Goal: Transaction & Acquisition: Download file/media

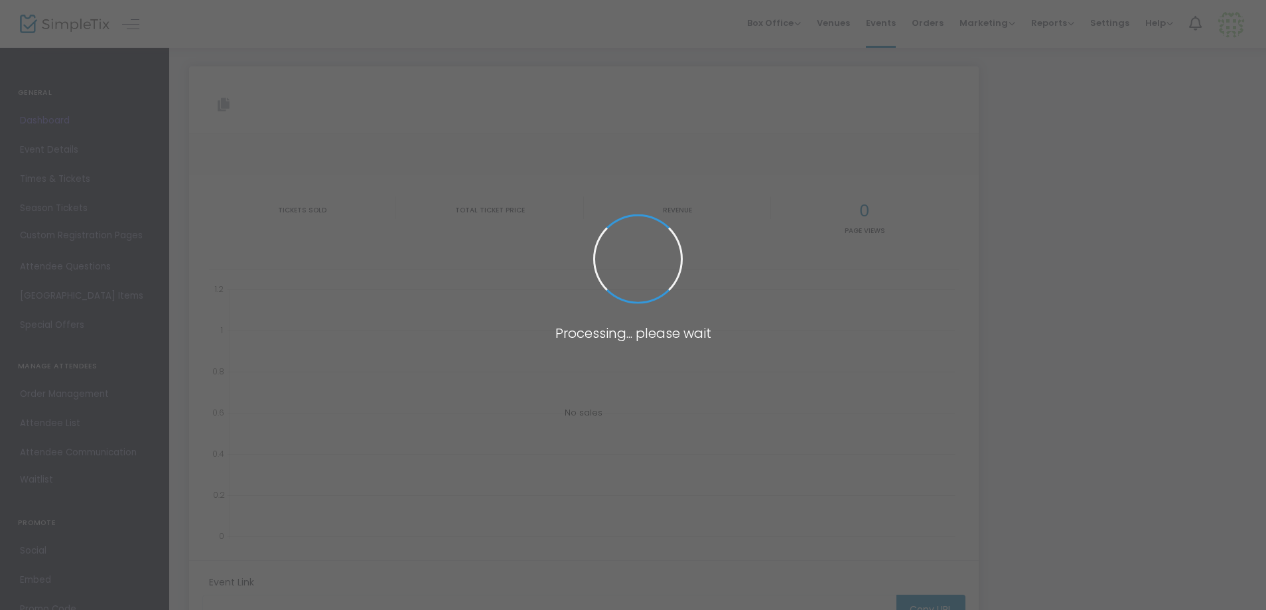
type input "[URL][DOMAIN_NAME][DATE][PERSON_NAME]"
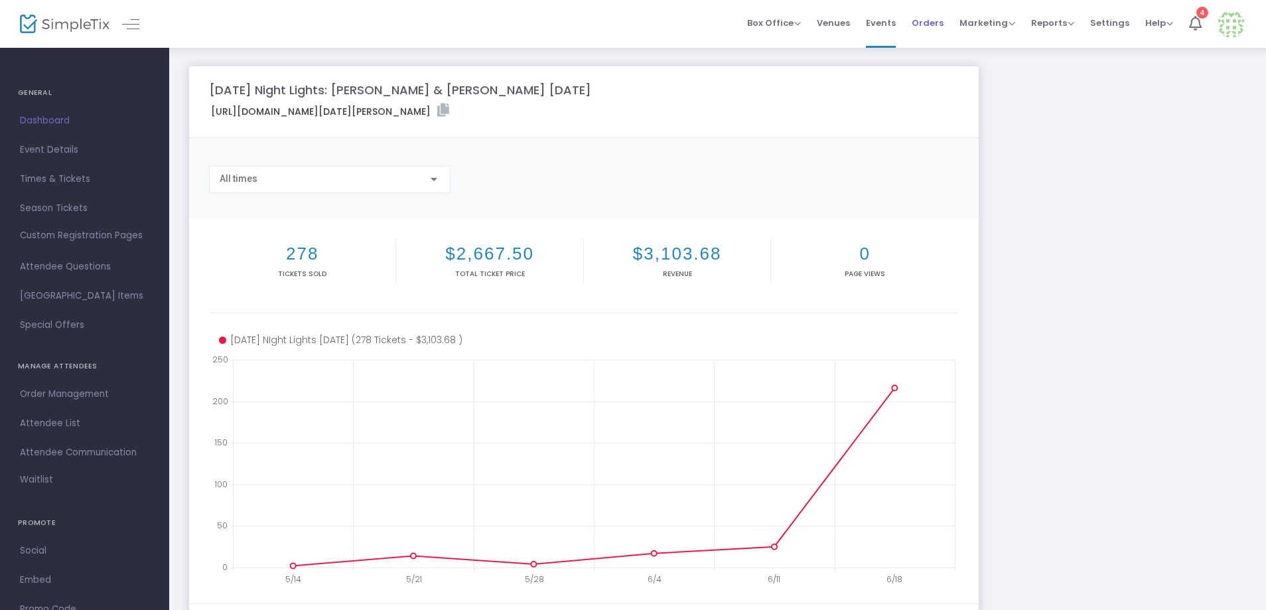
click at [926, 22] on span "Orders" at bounding box center [928, 23] width 32 height 34
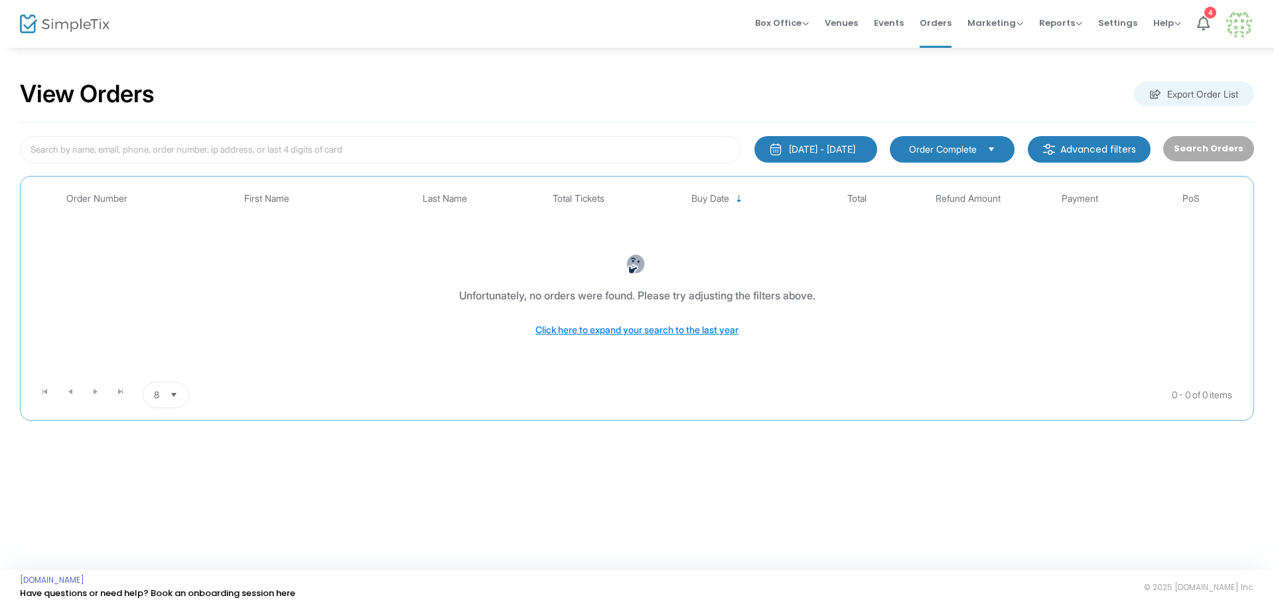
click at [792, 149] on div "[DATE] - [DATE]" at bounding box center [822, 149] width 66 height 13
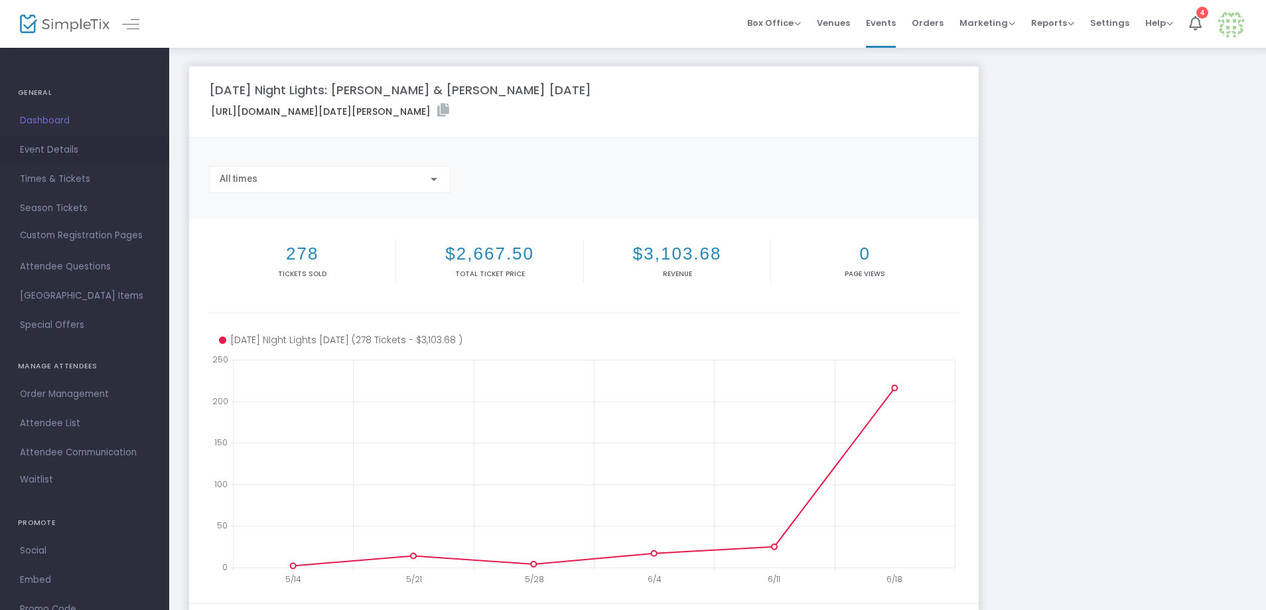
click at [41, 151] on span "Event Details" at bounding box center [84, 149] width 129 height 17
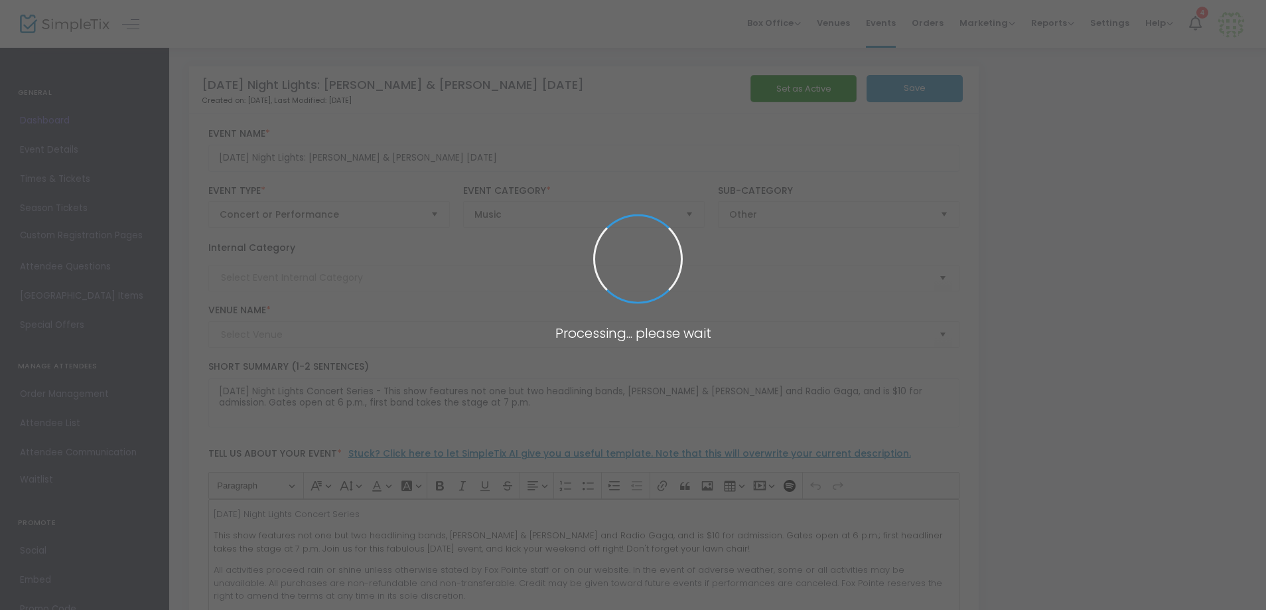
type input "Fox Pointe"
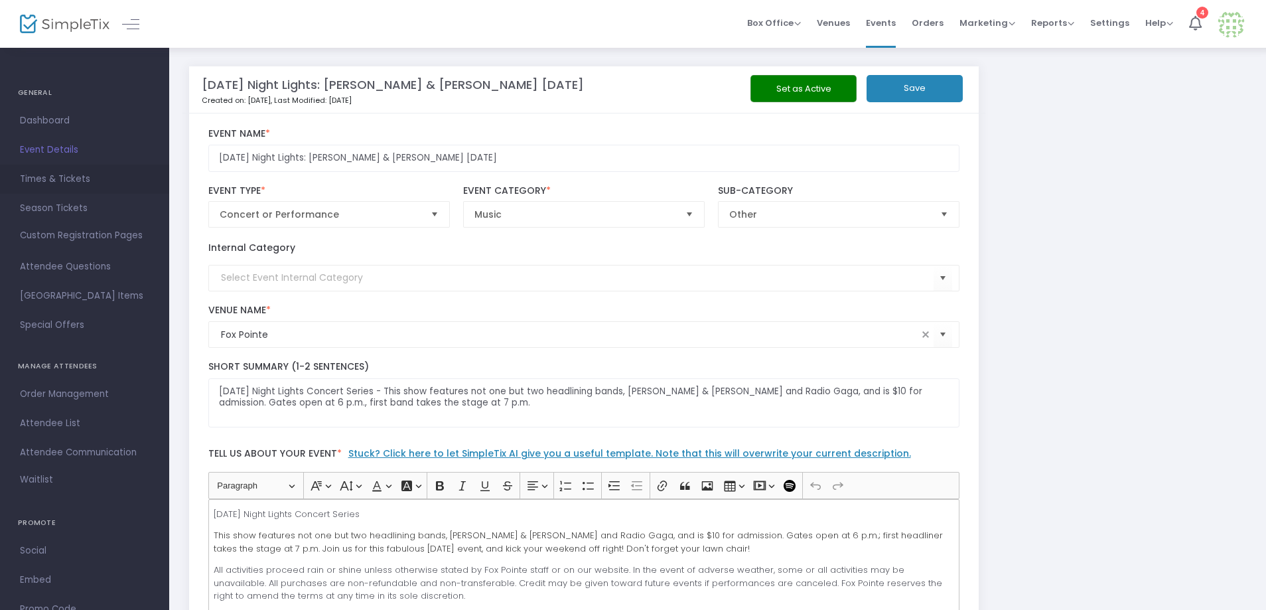
click at [43, 178] on span "Times & Tickets" at bounding box center [84, 179] width 129 height 17
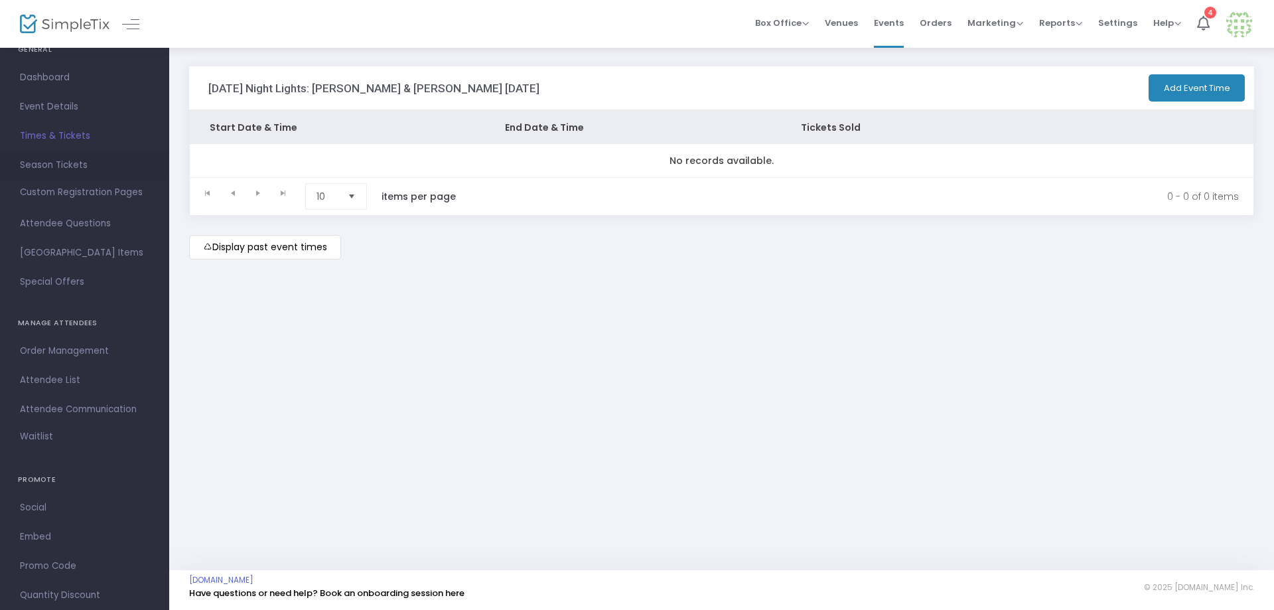
scroll to position [72, 0]
click at [60, 251] on span "Special Offers" at bounding box center [84, 253] width 129 height 17
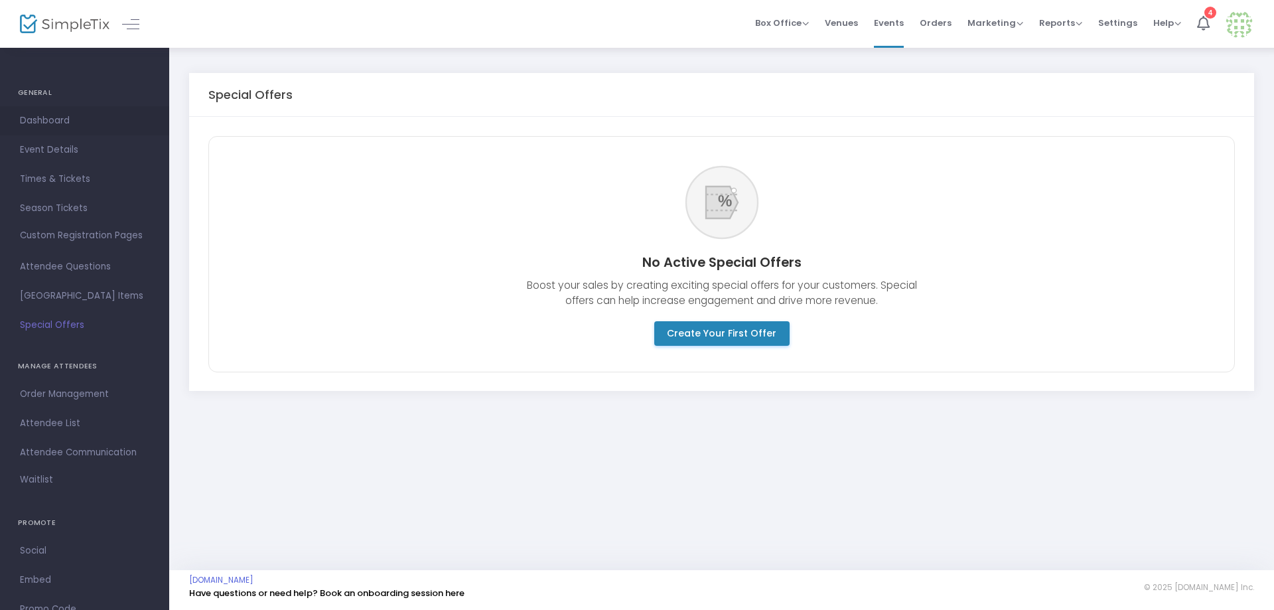
click at [42, 119] on span "Dashboard" at bounding box center [84, 120] width 129 height 17
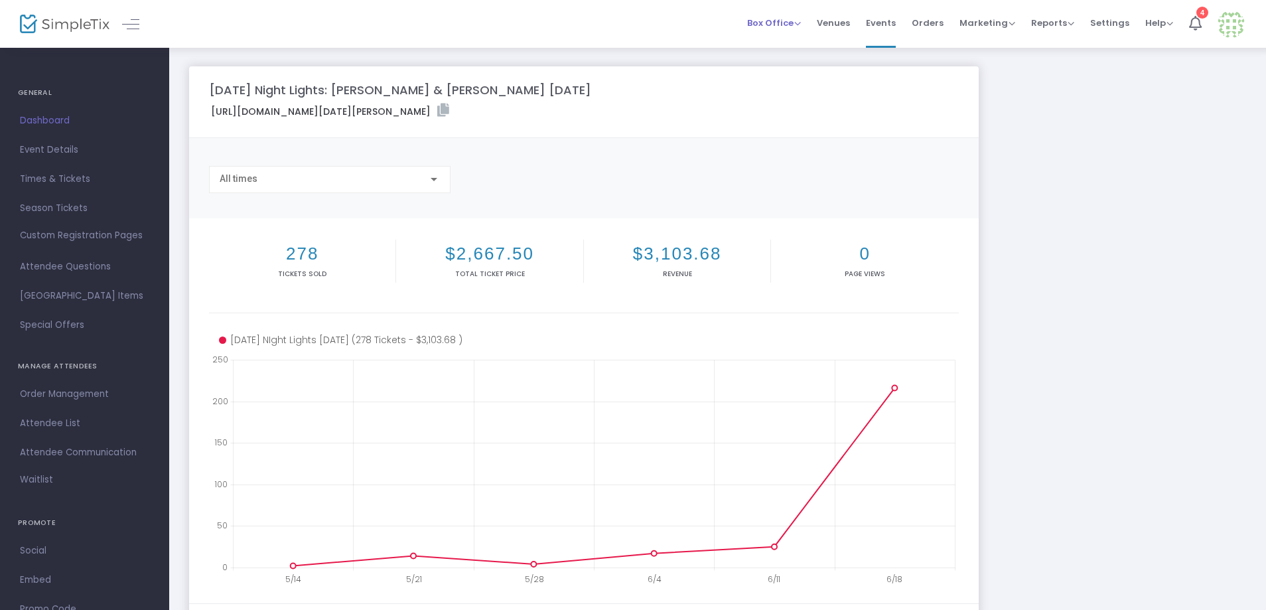
click at [770, 23] on span "Box Office" at bounding box center [774, 23] width 54 height 13
click at [844, 23] on span "Venues" at bounding box center [833, 23] width 33 height 34
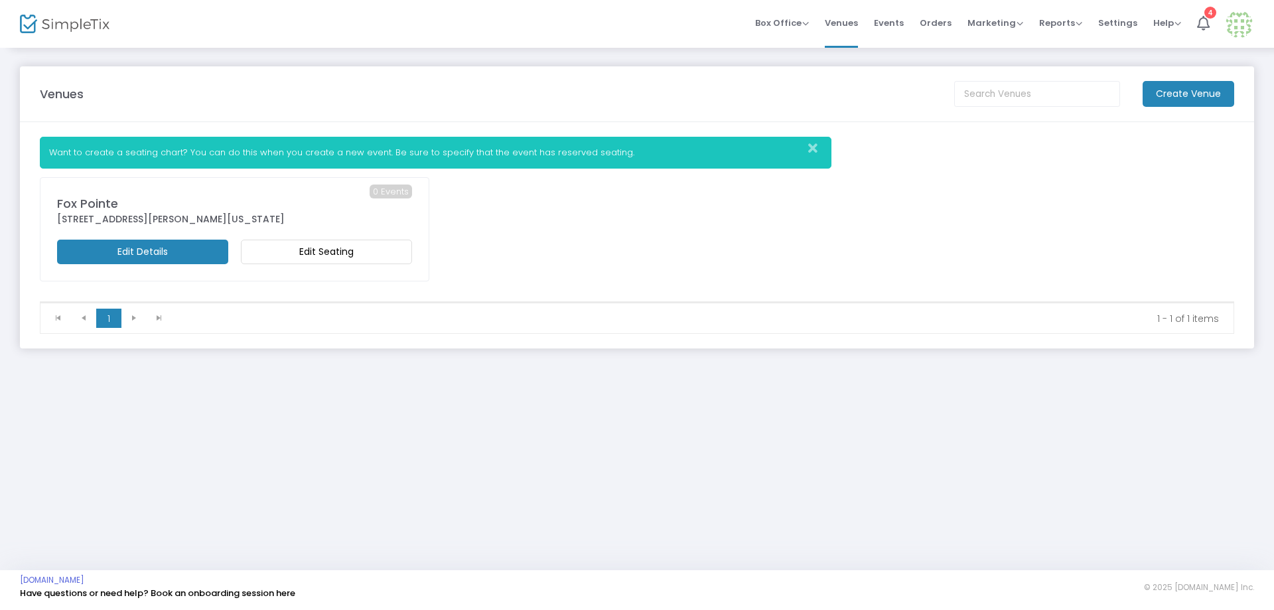
click at [1119, 20] on span "Settings" at bounding box center [1117, 23] width 39 height 34
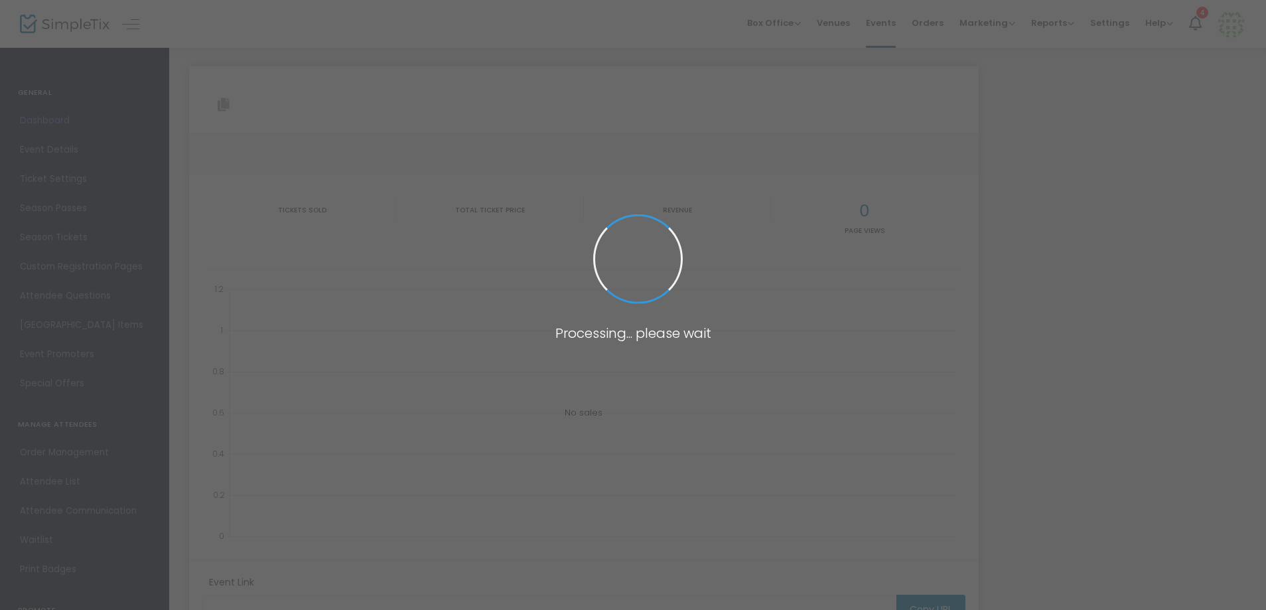
type input "[URL][DOMAIN_NAME][DATE][PERSON_NAME]"
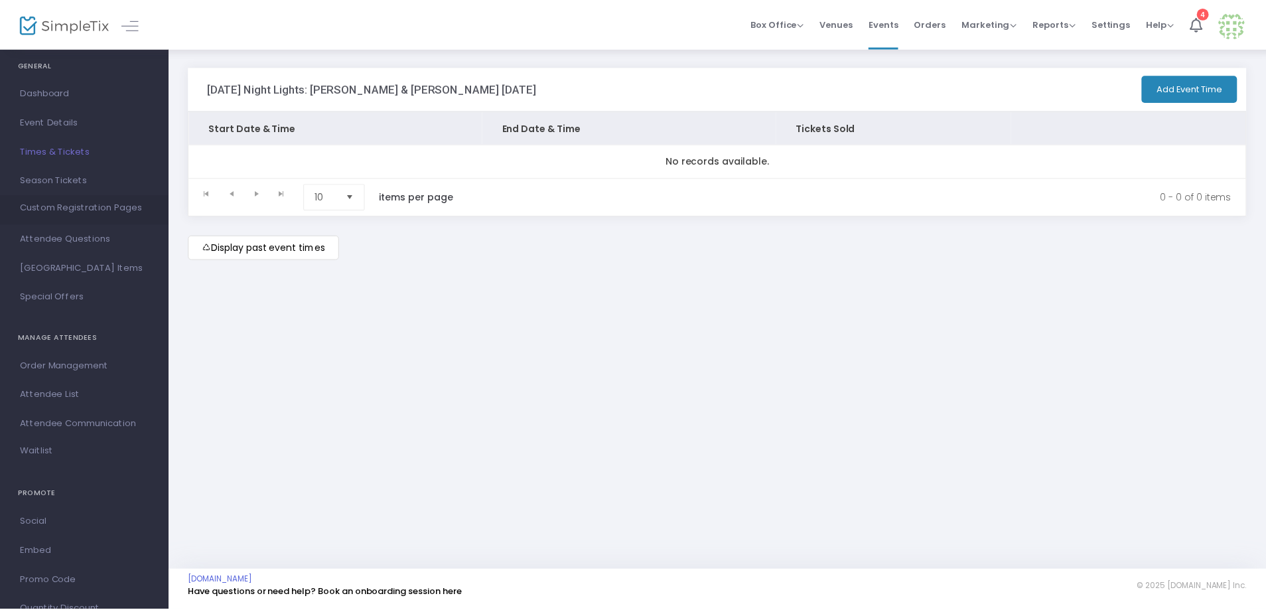
scroll to position [5, 0]
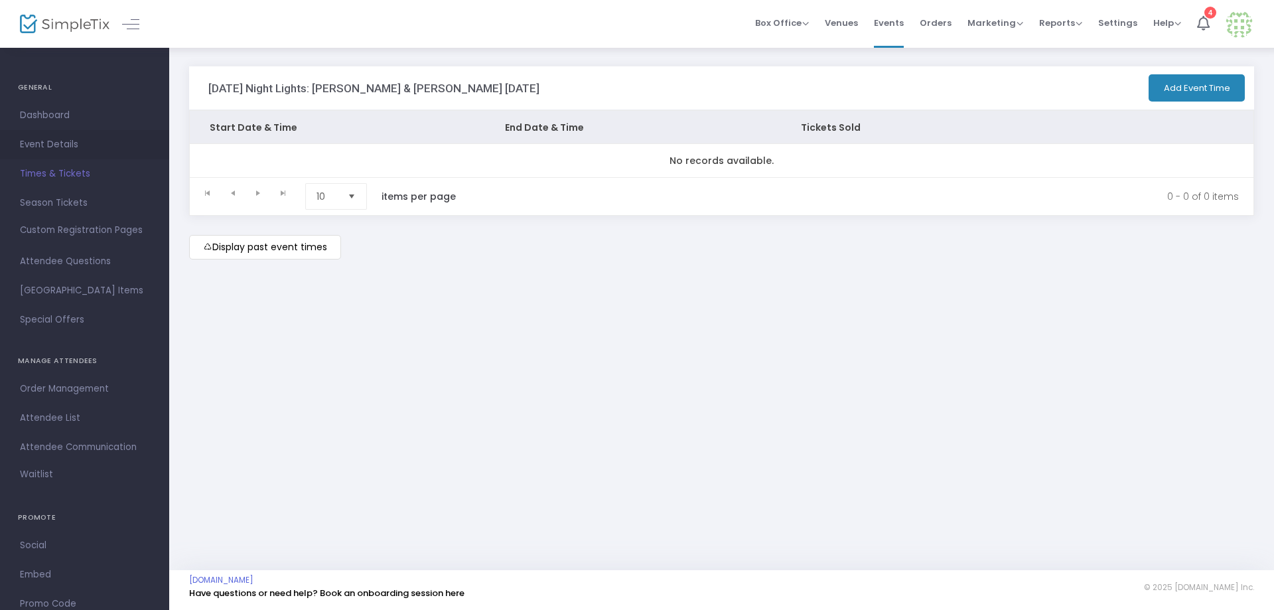
click at [55, 139] on span "Event Details" at bounding box center [84, 144] width 129 height 17
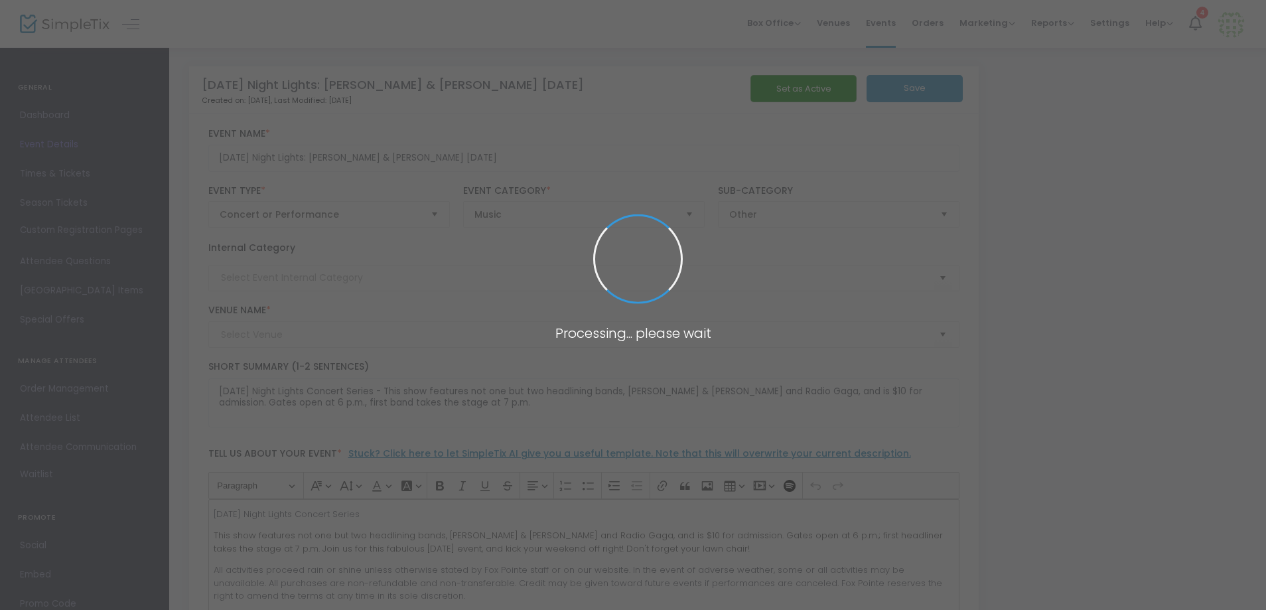
type input "Fox Pointe"
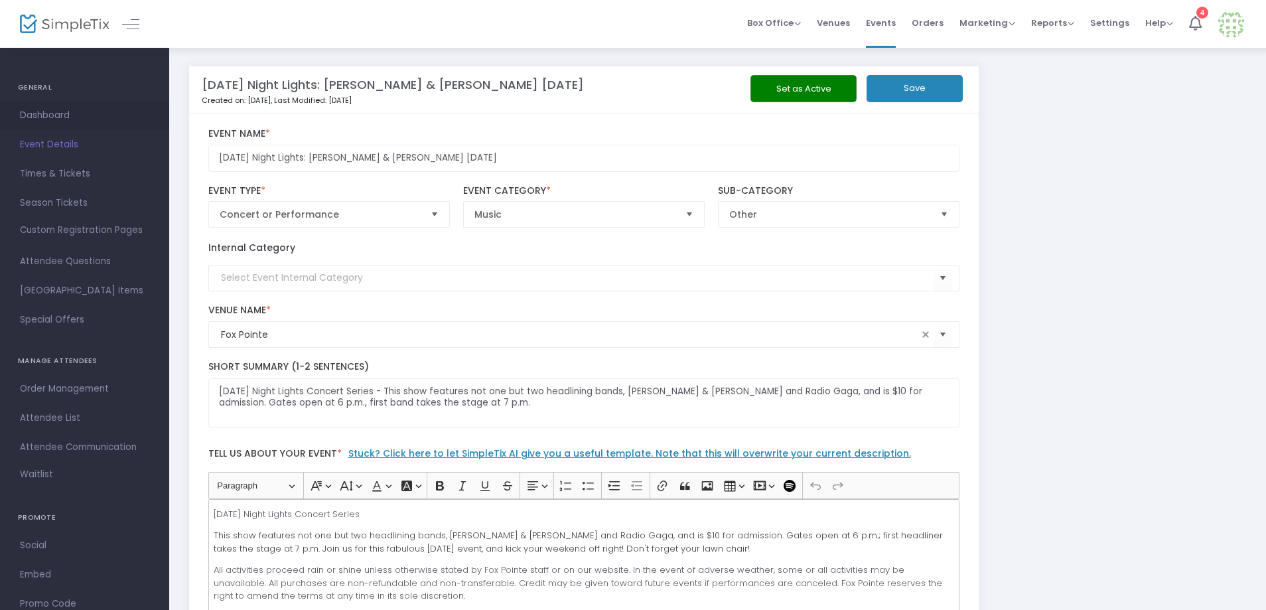
click at [49, 114] on span "Dashboard" at bounding box center [84, 115] width 129 height 17
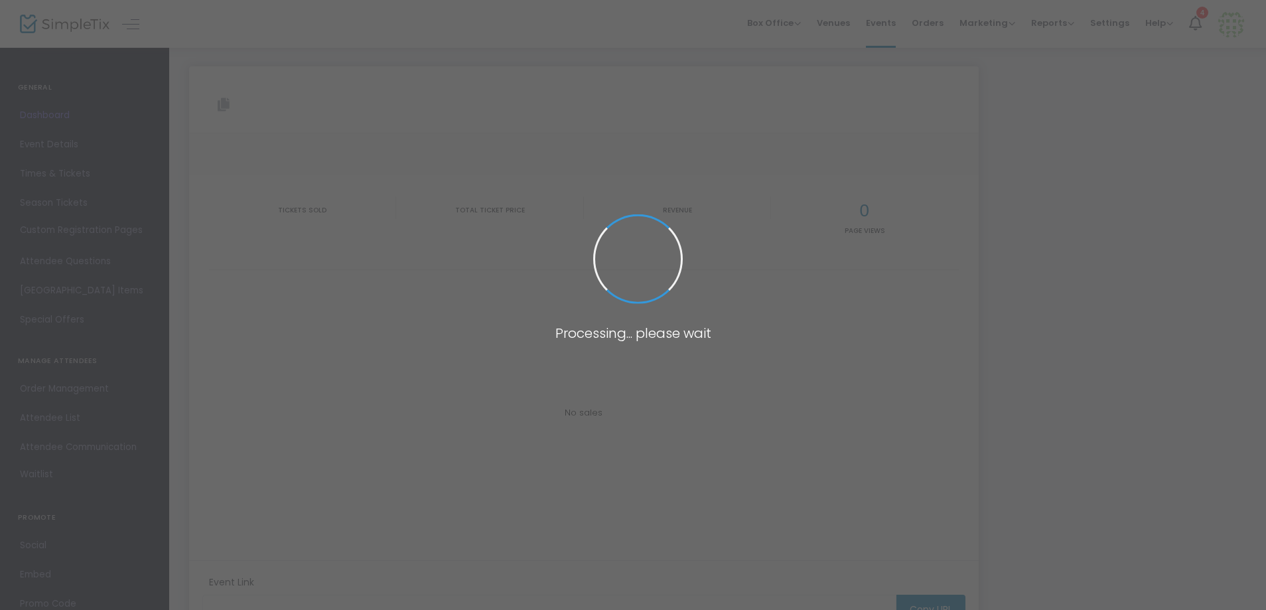
type input "[URL][DOMAIN_NAME][DATE][PERSON_NAME]"
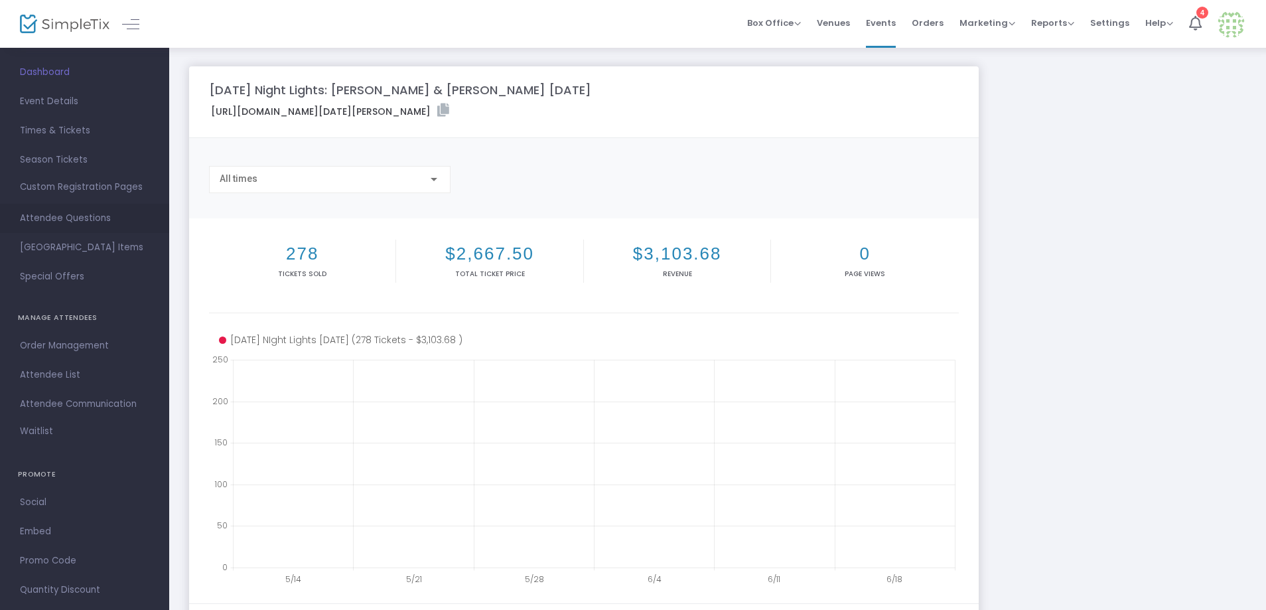
scroll to position [72, 0]
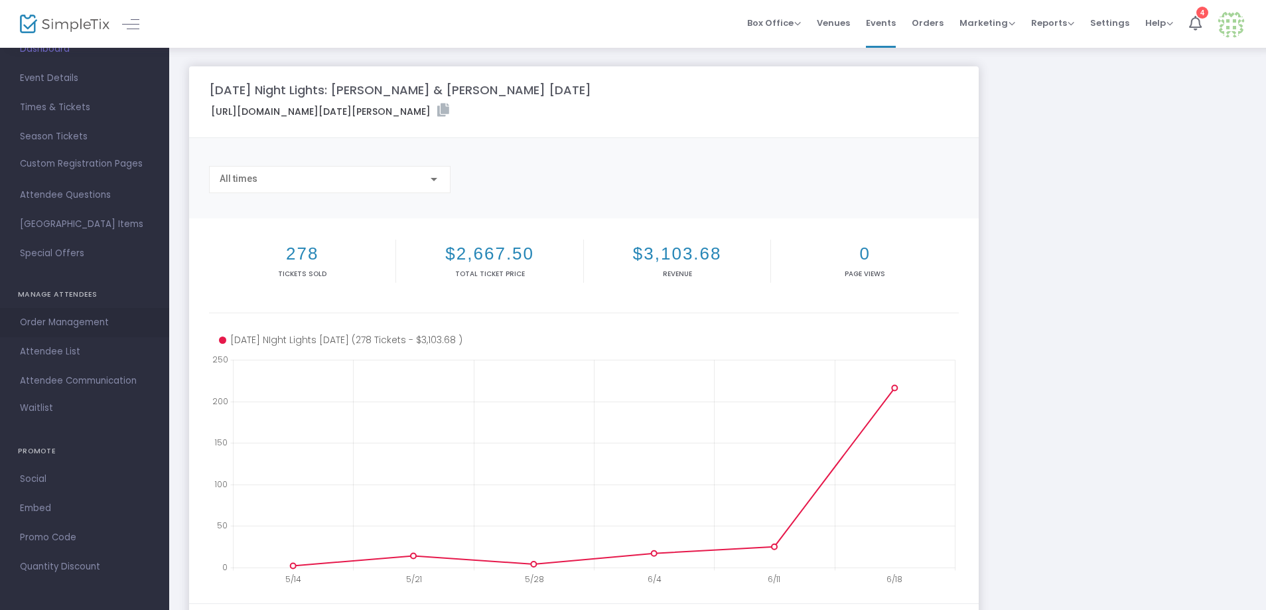
click at [85, 320] on span "Order Management" at bounding box center [84, 322] width 129 height 17
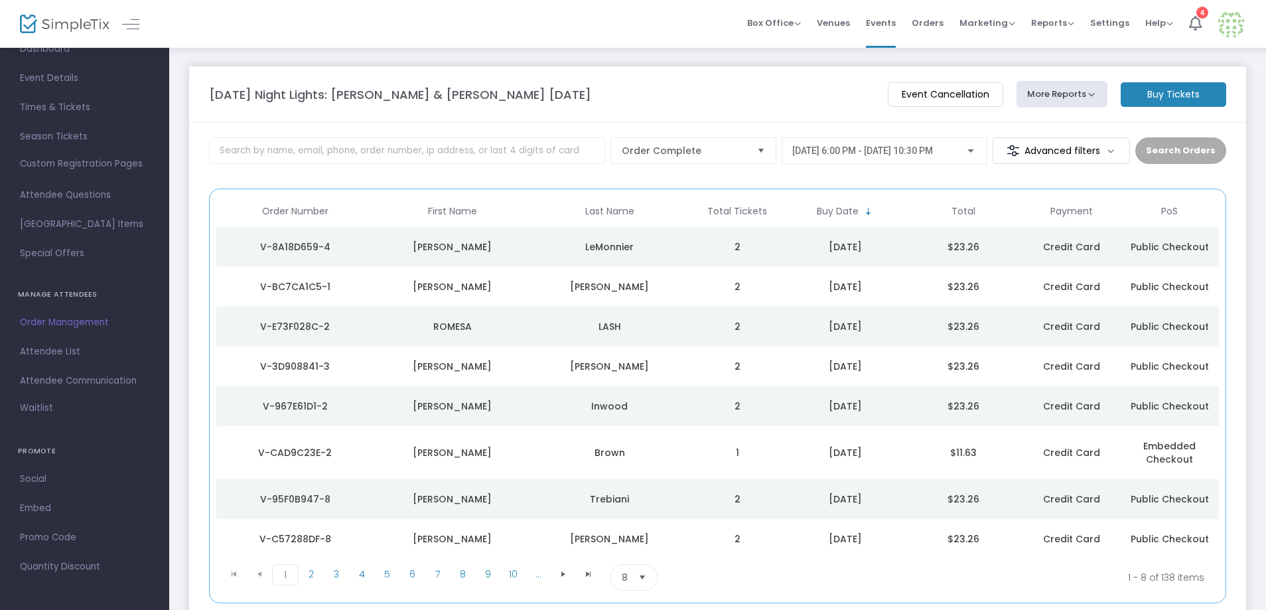
click at [1116, 152] on m-button "Advanced filters" at bounding box center [1061, 150] width 137 height 27
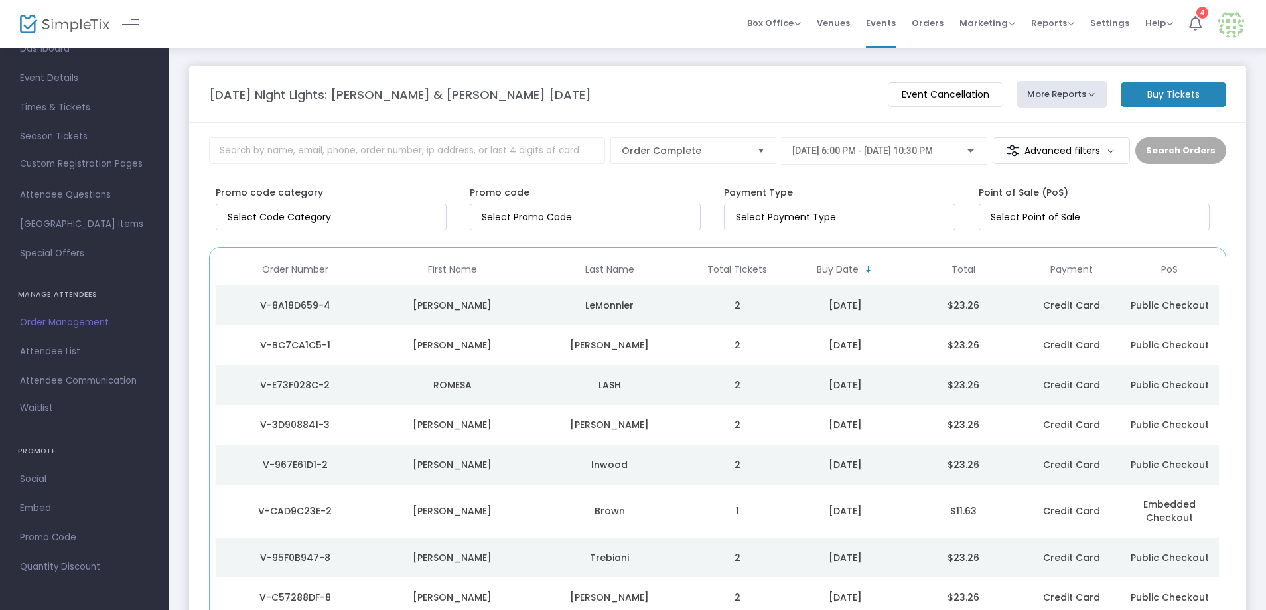
click at [1088, 94] on button "More Reports" at bounding box center [1062, 94] width 92 height 27
click at [1079, 176] on li "Export Order List" at bounding box center [1086, 178] width 139 height 26
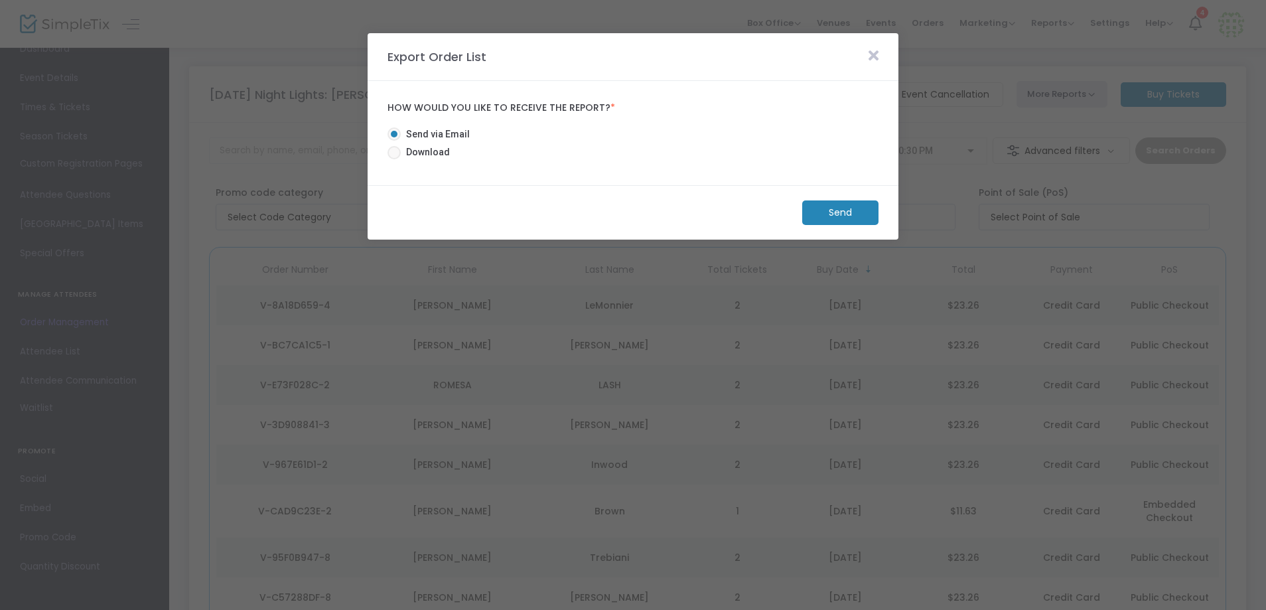
click at [872, 50] on icon at bounding box center [873, 55] width 10 height 15
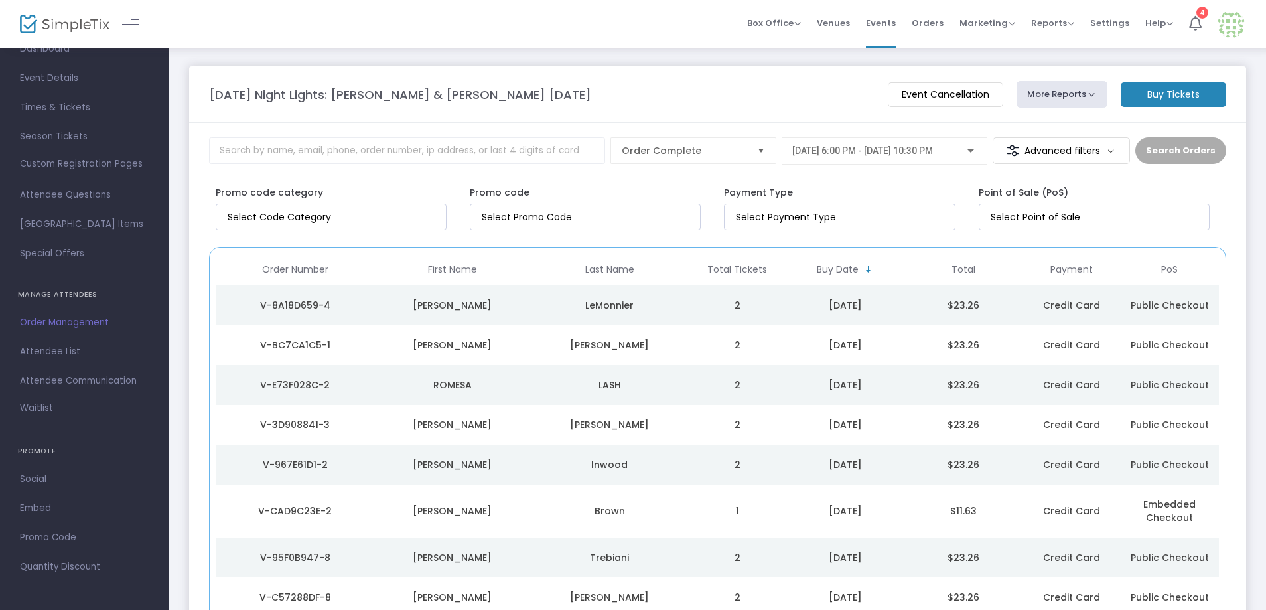
click at [1115, 149] on m-button "Advanced filters" at bounding box center [1061, 150] width 137 height 27
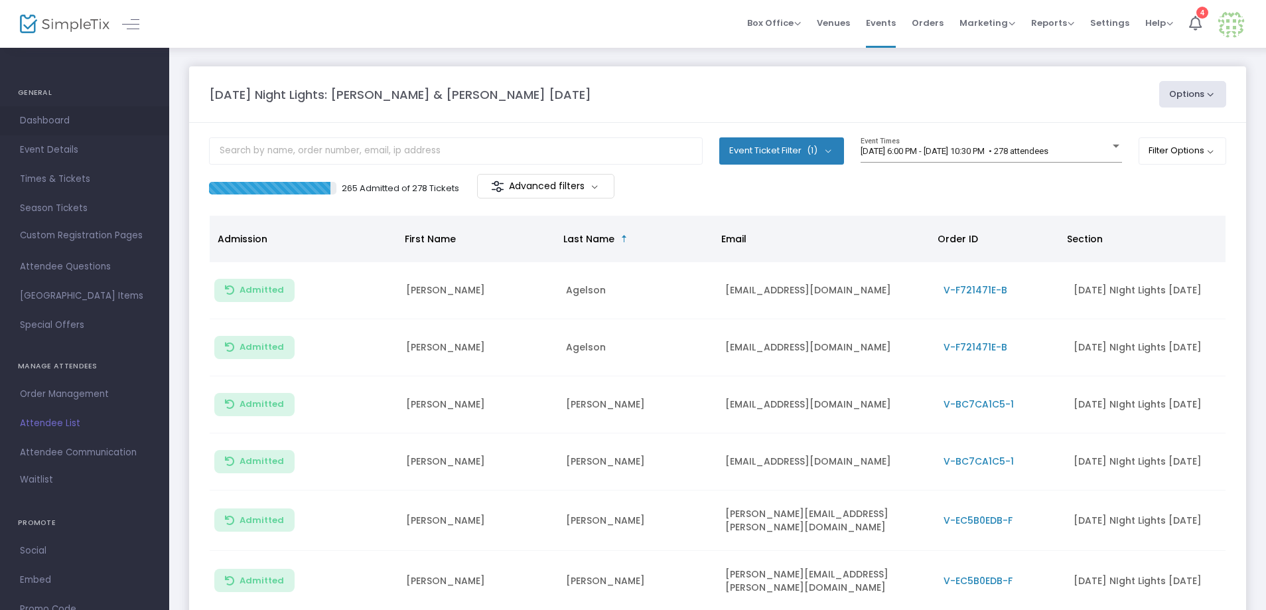
click at [33, 117] on span "Dashboard" at bounding box center [84, 120] width 129 height 17
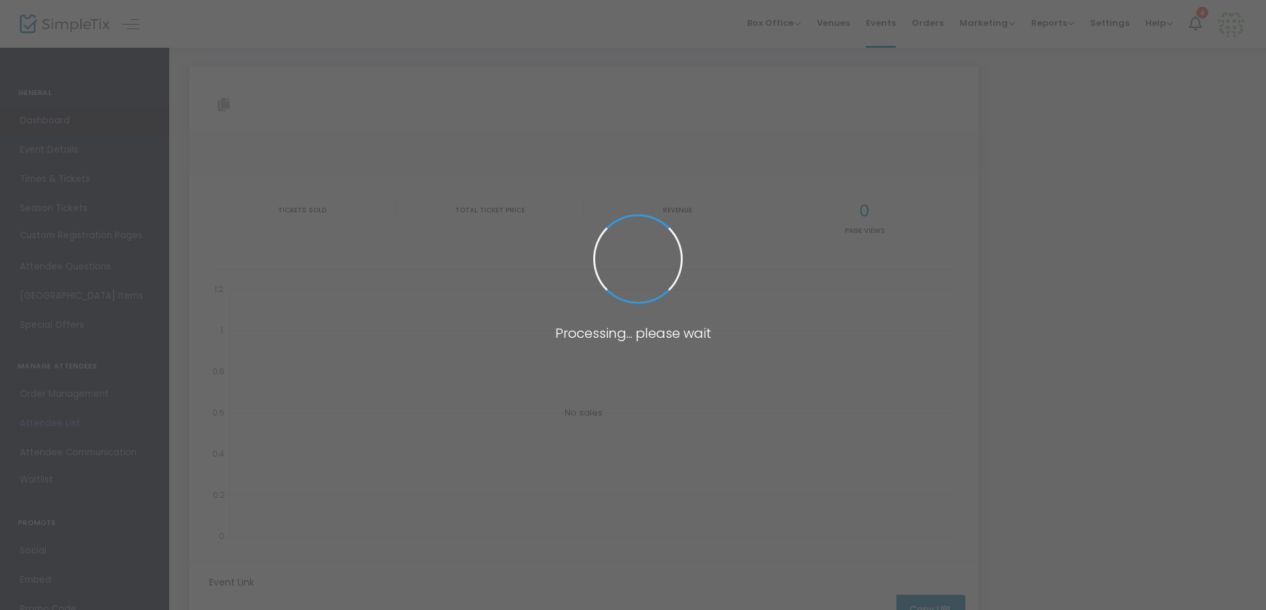
type input "[URL][DOMAIN_NAME][DATE][PERSON_NAME]"
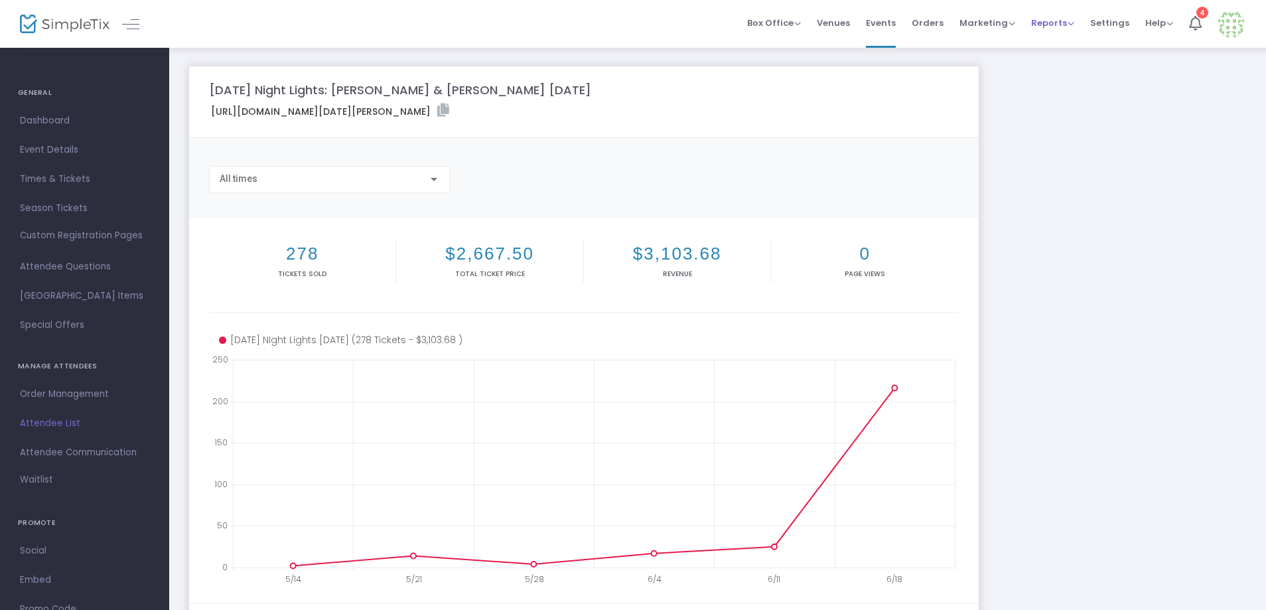
click at [1066, 18] on span "Reports" at bounding box center [1052, 23] width 43 height 13
click at [1070, 69] on li "Sales Reports" at bounding box center [1074, 71] width 86 height 26
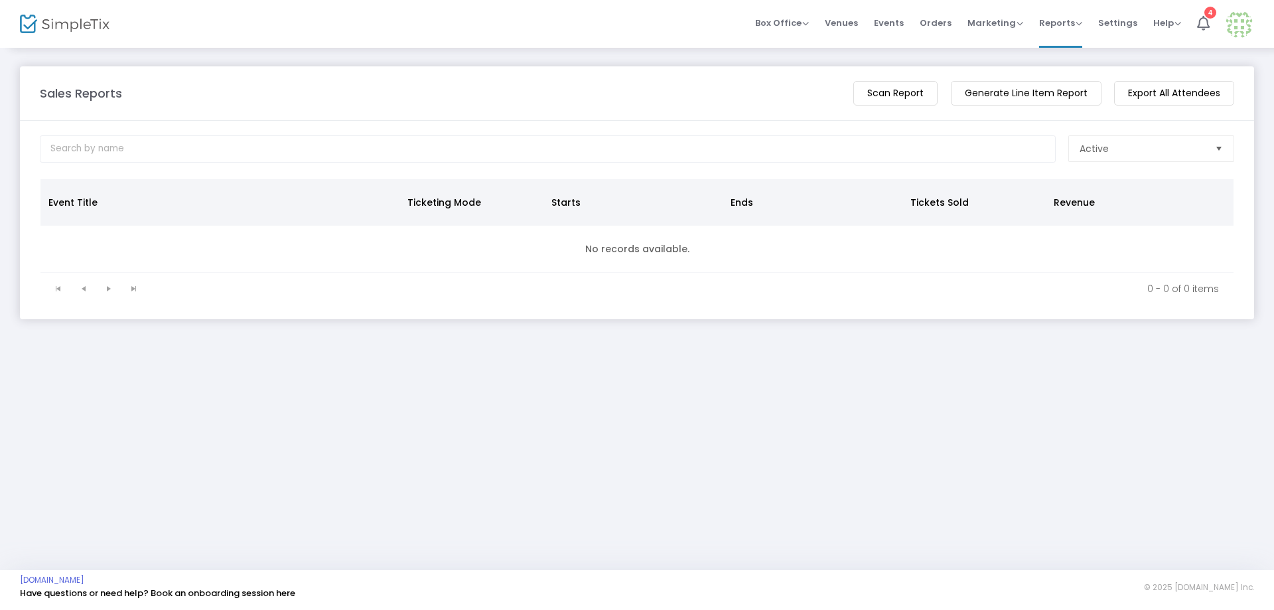
click at [1210, 149] on span "Select" at bounding box center [1219, 149] width 22 height 22
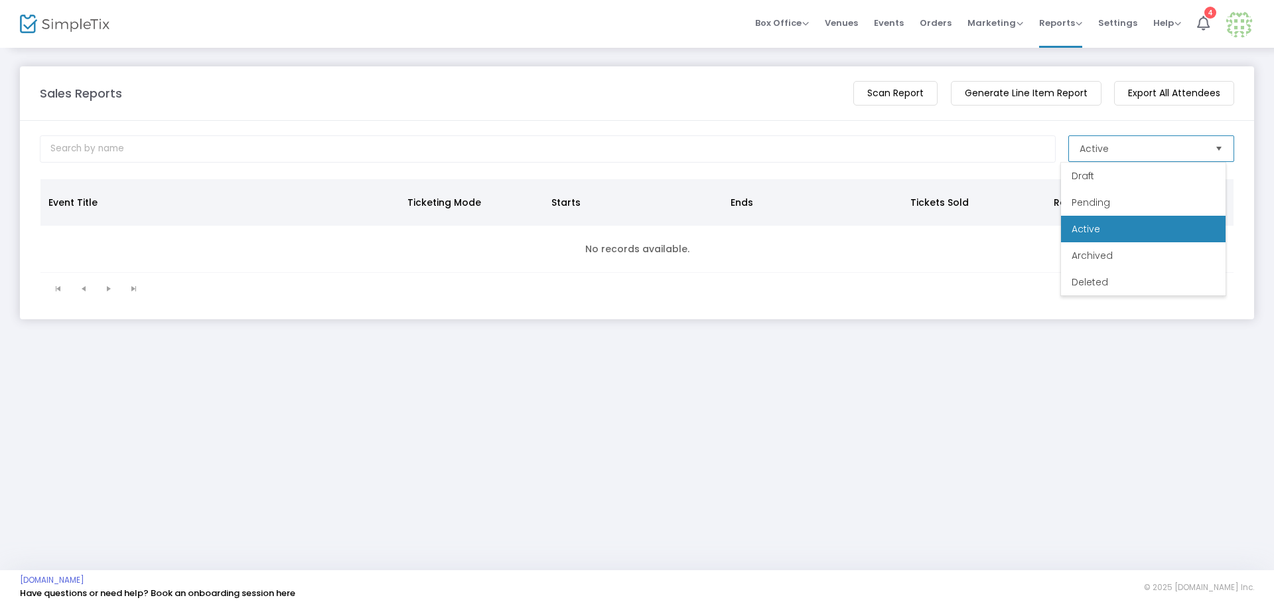
click at [1156, 225] on li "Active" at bounding box center [1143, 229] width 165 height 27
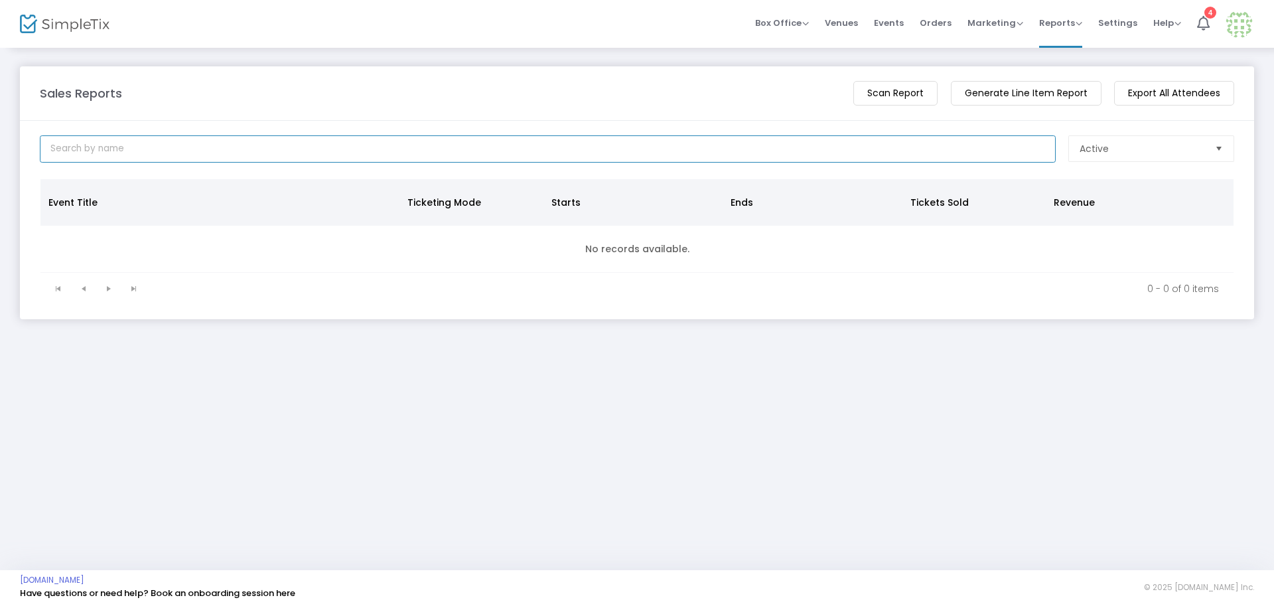
click at [546, 153] on input at bounding box center [548, 148] width 1016 height 27
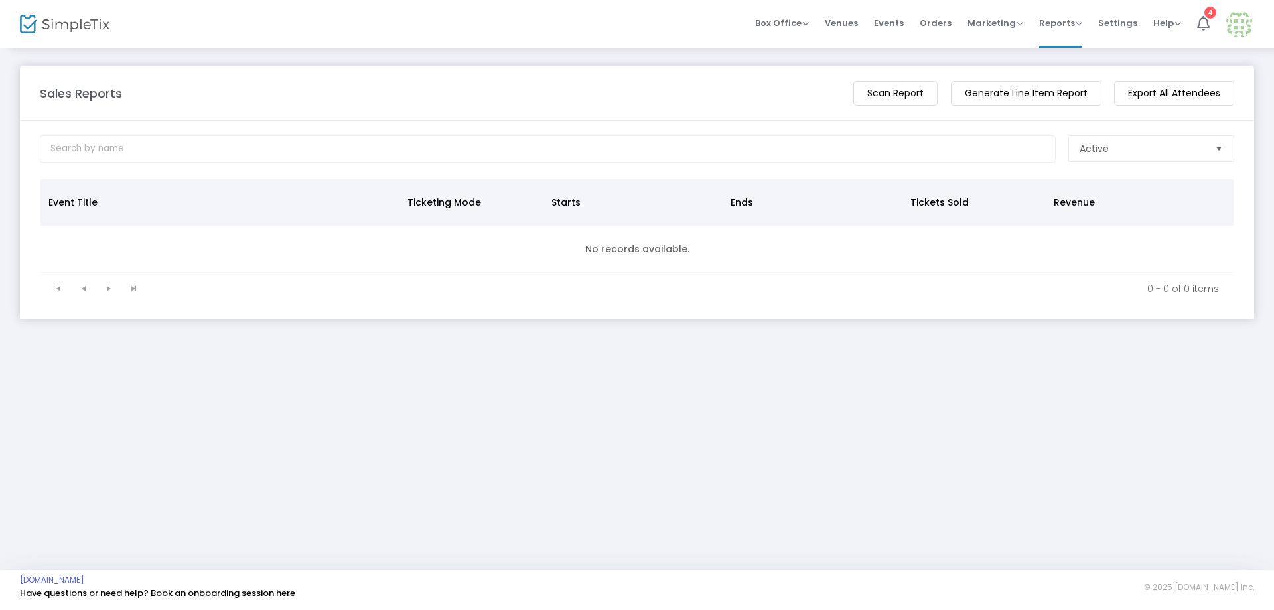
click at [1190, 94] on m-button "Export All Attendees" at bounding box center [1174, 93] width 120 height 25
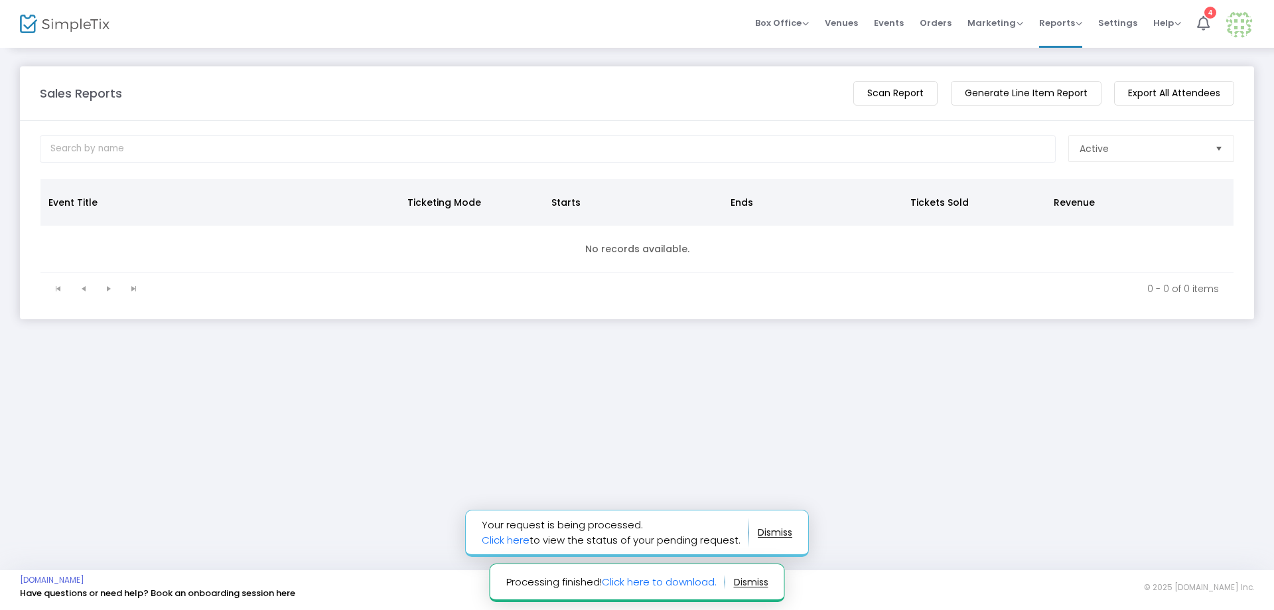
click at [83, 289] on kendo-pager-prev-buttons at bounding box center [71, 289] width 50 height 20
click at [53, 289] on kendo-pager-prev-buttons at bounding box center [71, 289] width 50 height 20
click at [58, 288] on kendo-pager-prev-buttons at bounding box center [71, 289] width 50 height 20
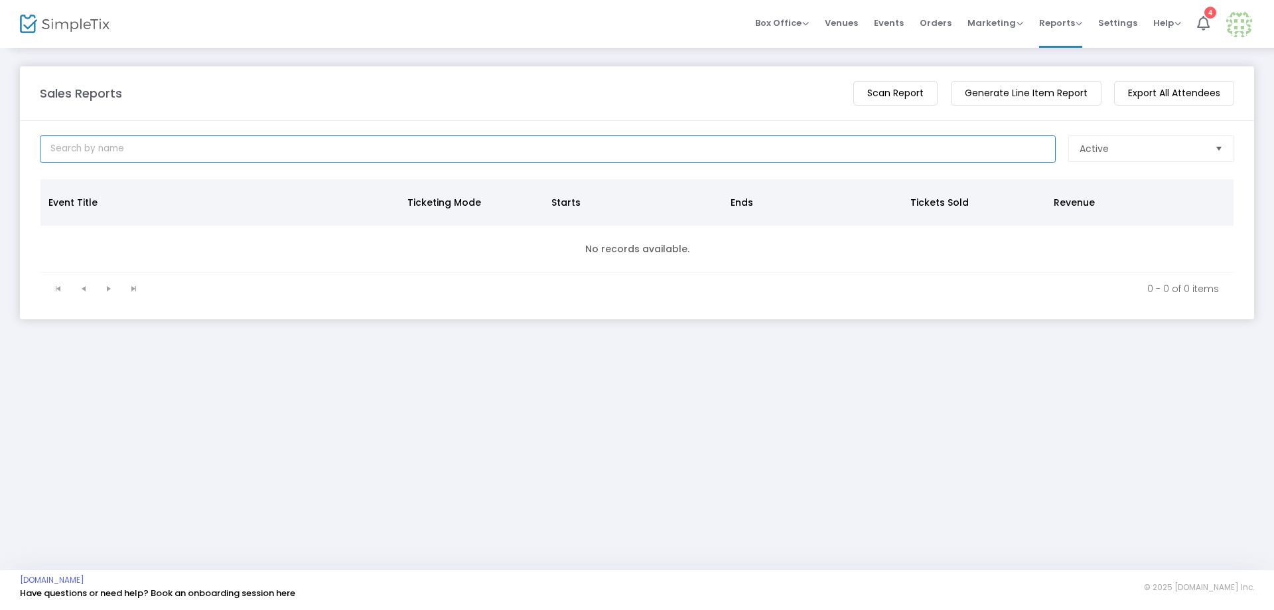
click at [153, 152] on input at bounding box center [548, 148] width 1016 height 27
type input "bands, bikes, & brews"
click at [1209, 151] on span "Select" at bounding box center [1219, 149] width 22 height 22
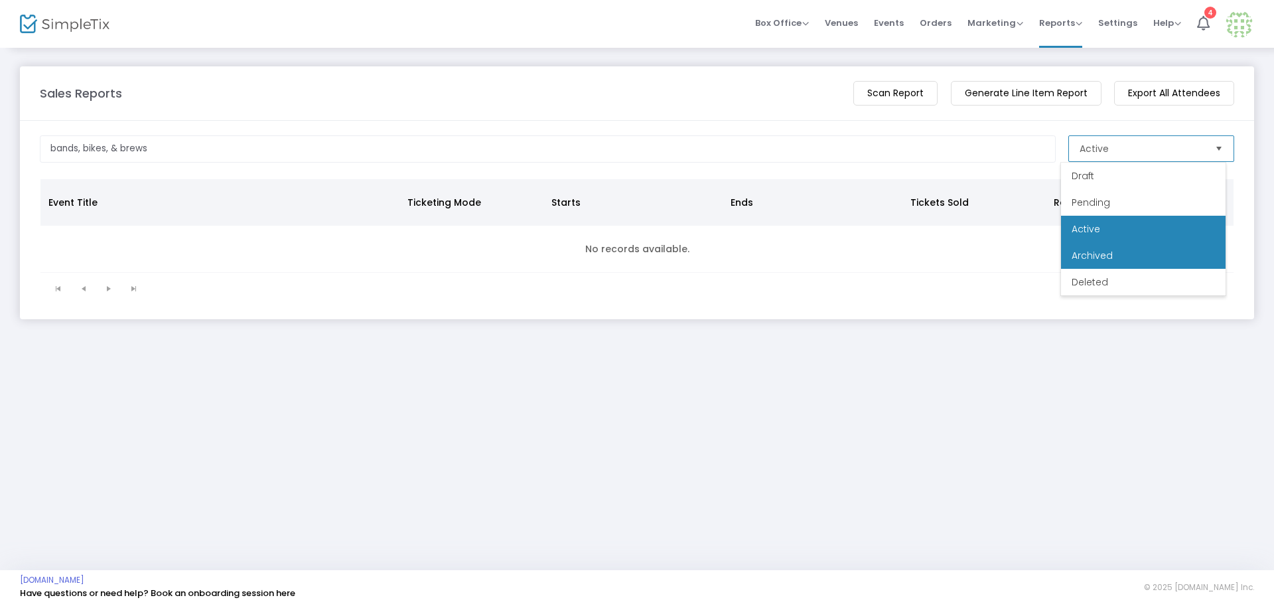
click at [1137, 251] on li "Archived" at bounding box center [1143, 255] width 165 height 27
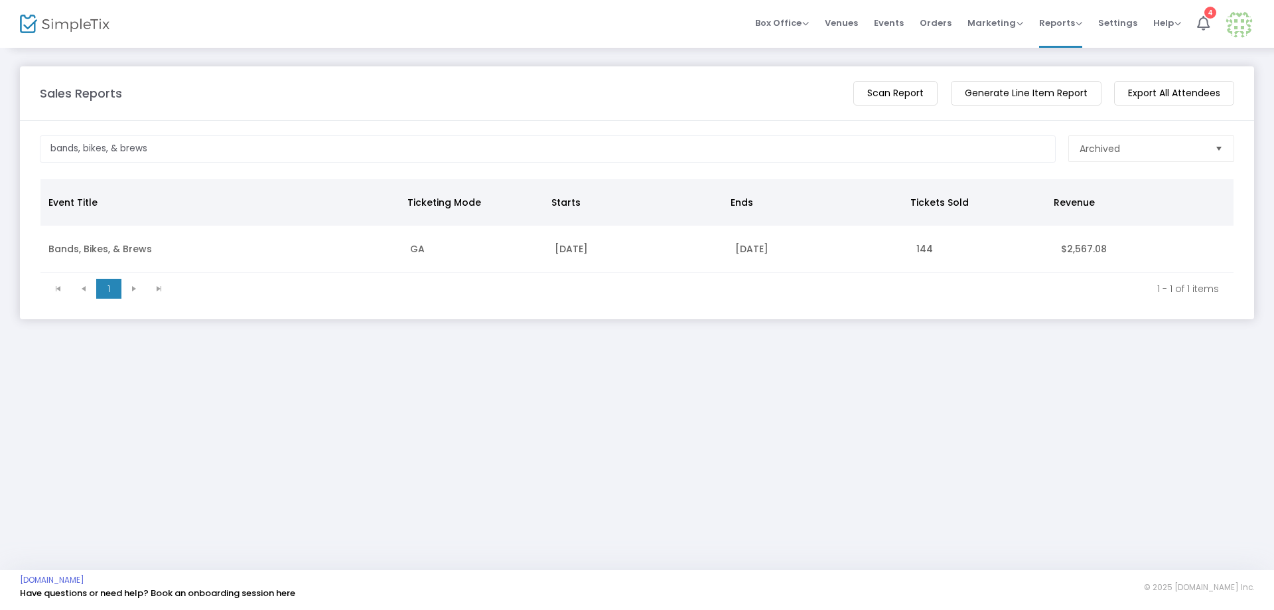
click at [1178, 96] on m-button "Export All Attendees" at bounding box center [1174, 93] width 120 height 25
click at [1203, 21] on icon at bounding box center [1203, 23] width 13 height 15
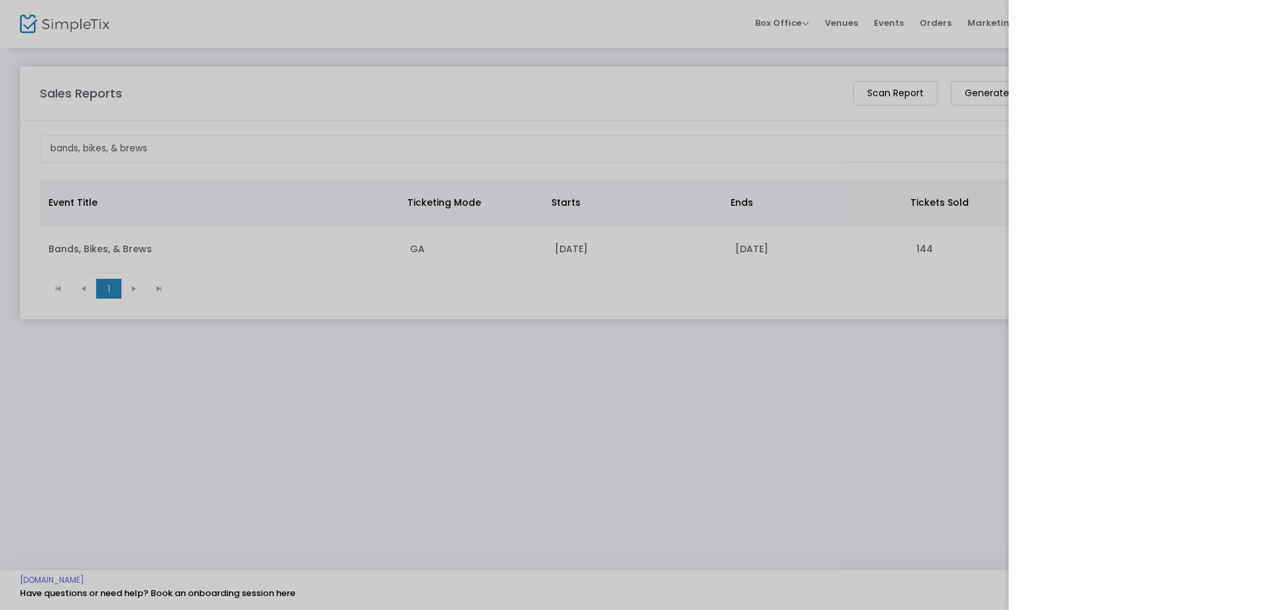
click at [859, 456] on div at bounding box center [637, 305] width 1274 height 610
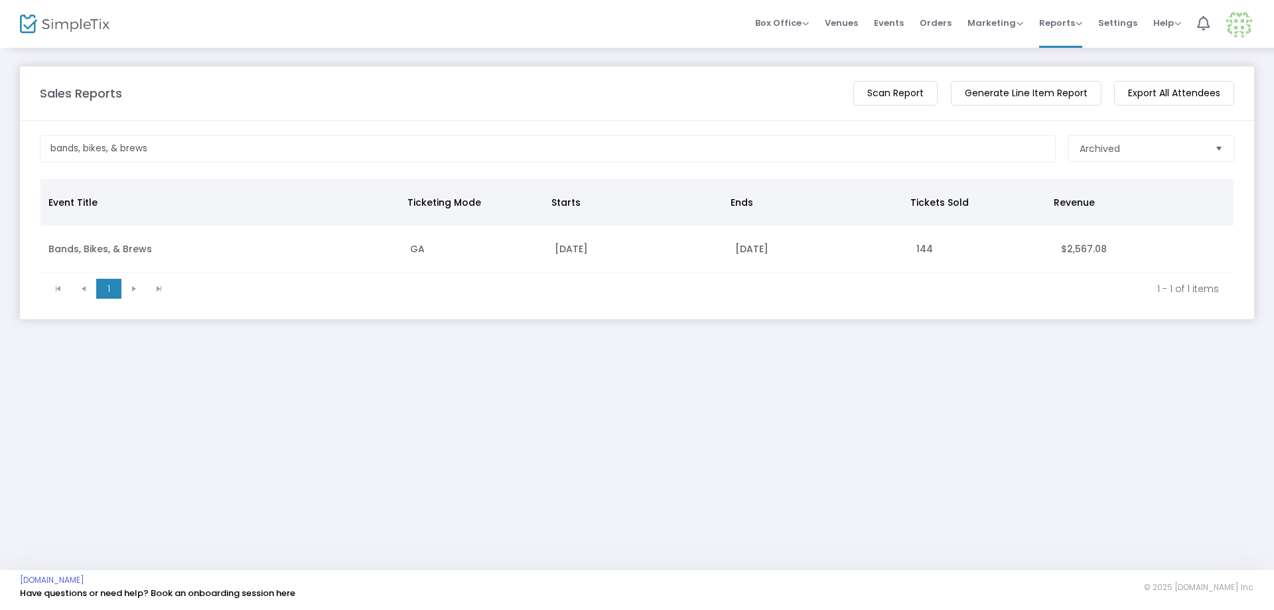
click at [1177, 94] on m-button "Export All Attendees" at bounding box center [1174, 93] width 120 height 25
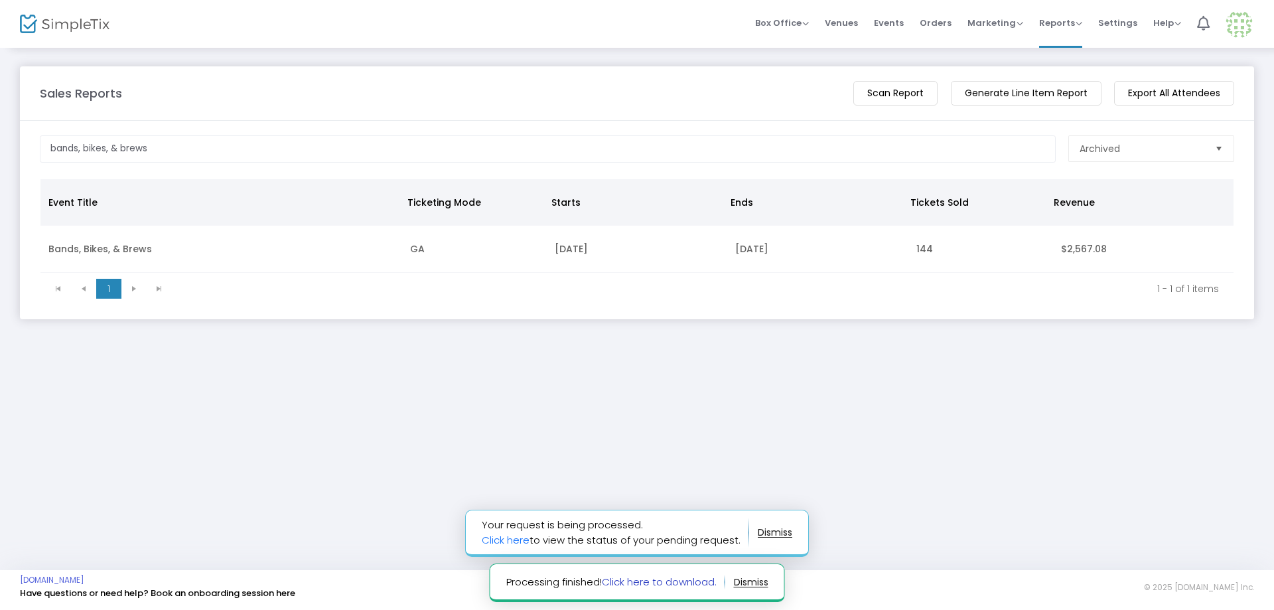
click at [679, 580] on link "Click here to download." at bounding box center [659, 582] width 115 height 14
